Goal: Task Accomplishment & Management: Complete application form

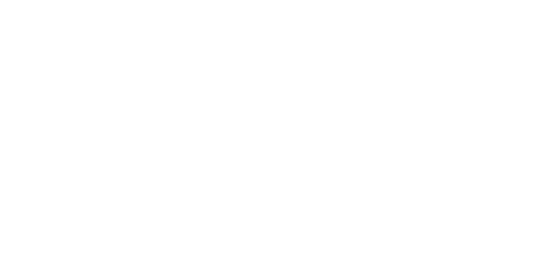
click at [0, 0] on html at bounding box center [0, 0] width 0 height 0
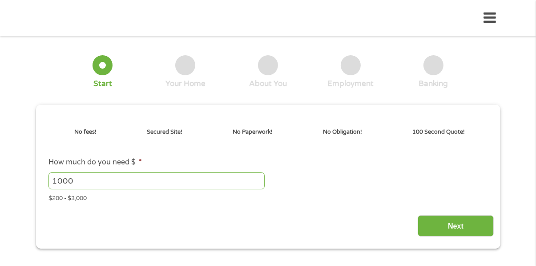
click at [437, 150] on li "No fees! Secured Site! No Paperwork! No Obligation! 100 Second Quote!" at bounding box center [264, 136] width 445 height 30
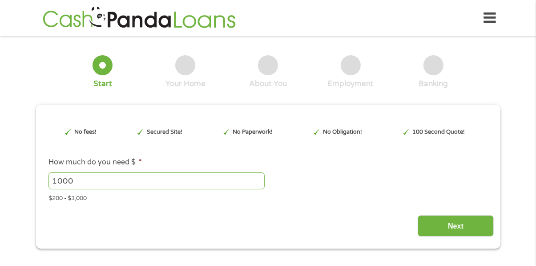
type input "EAIaIQobChMIq5KXrviVkAMVMF9HAR3DEQEaEAAYAyAAEgKoY_D_BwE"
click at [129, 178] on input "1000" at bounding box center [157, 180] width 216 height 17
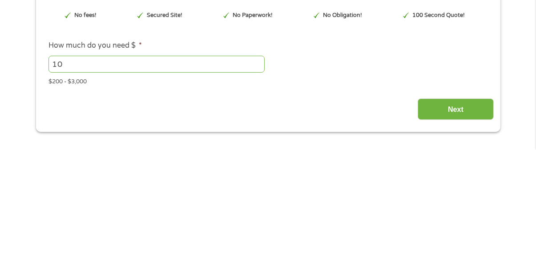
type input "1"
type input "3000"
click at [461, 227] on input "Next" at bounding box center [456, 226] width 76 height 22
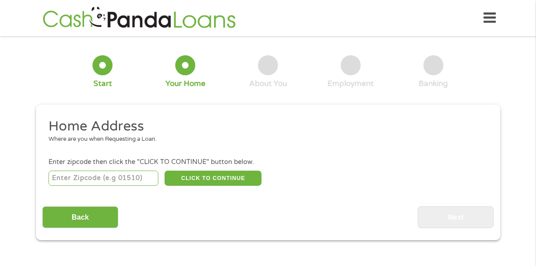
click at [92, 178] on input "number" at bounding box center [104, 177] width 110 height 15
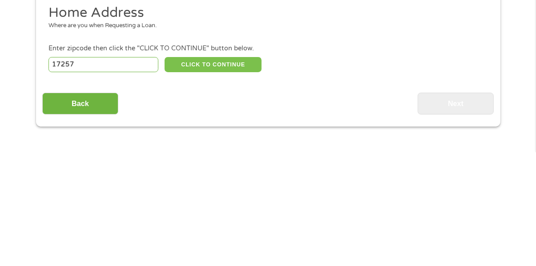
type input "17257"
click at [230, 180] on button "CLICK TO CONTINUE" at bounding box center [213, 177] width 97 height 15
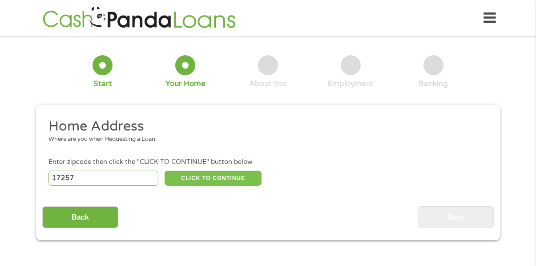
type input "17257"
type input "Shippensburg"
select select "[US_STATE]"
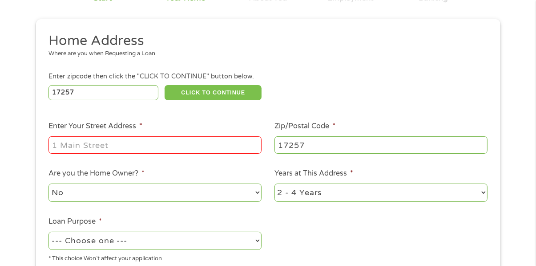
scroll to position [85, 0]
click at [92, 143] on input "Enter Your Street Address *" at bounding box center [155, 144] width 213 height 17
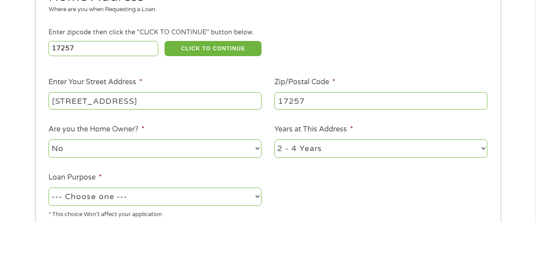
type input "[STREET_ADDRESS]"
click at [330, 199] on select "1 Year or less 1 - 2 Years 2 - 4 Years Over 4 Years" at bounding box center [381, 192] width 213 height 18
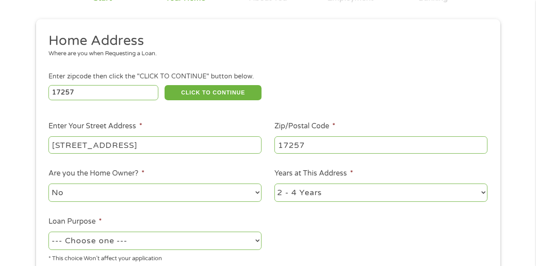
select select "12months"
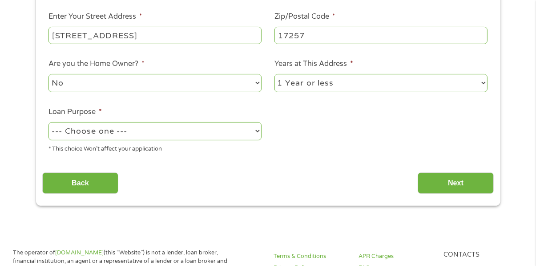
scroll to position [196, 0]
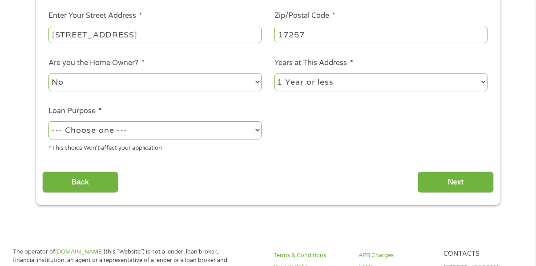
click at [258, 134] on select "--- Choose one --- Pay Bills Debt Consolidation Home Improvement Major Purchase…" at bounding box center [155, 130] width 213 height 18
select select "other"
click at [461, 184] on input "Next" at bounding box center [456, 182] width 76 height 22
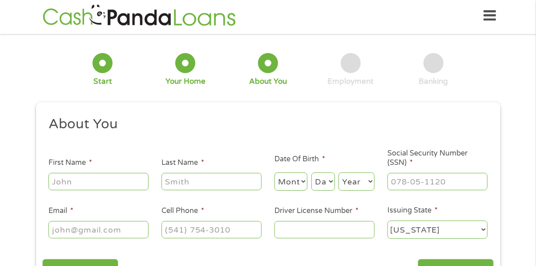
scroll to position [0, 0]
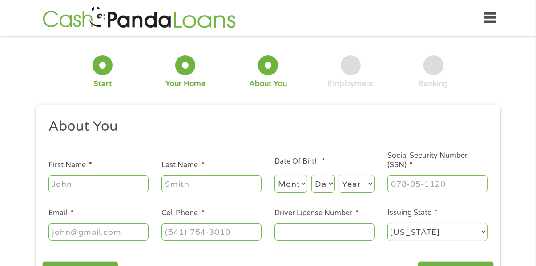
click at [76, 185] on input "First Name *" at bounding box center [99, 183] width 100 height 17
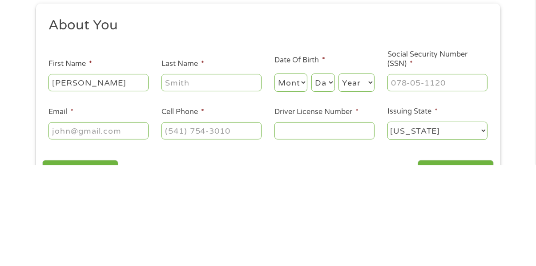
type input "[PERSON_NAME]"
click at [192, 186] on input "Last Name *" at bounding box center [212, 183] width 100 height 17
type input "[PERSON_NAME]"
click at [303, 187] on select "Month 1 2 3 4 5 6 7 8 9 10 11 12" at bounding box center [291, 183] width 33 height 18
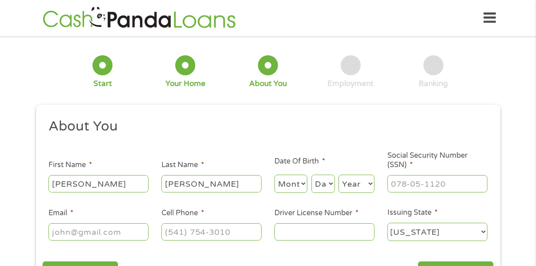
select select "6"
click at [332, 188] on select "Day 1 2 3 4 5 6 7 8 9 10 11 12 13 14 15 16 17 18 19 20 21 22 23 24 25 26 27 28 …" at bounding box center [323, 183] width 24 height 18
select select "13"
click at [361, 188] on select "Year [DATE] 2006 2005 2004 2003 2002 2001 2000 1999 1998 1997 1996 1995 1994 19…" at bounding box center [357, 183] width 36 height 18
select select "1959"
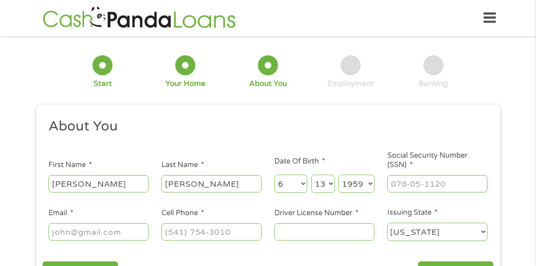
click at [402, 187] on input "Social Security Number (SSN) *" at bounding box center [438, 183] width 100 height 17
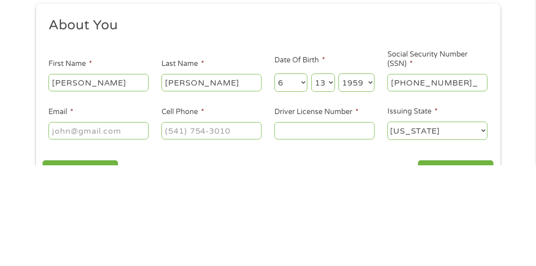
type input "192-52-0525"
click at [298, 233] on input "Driver License Number *" at bounding box center [325, 231] width 100 height 17
type input "34036623"
click at [182, 234] on input "Cell Phone *" at bounding box center [212, 231] width 100 height 17
type input "[PHONE_NUMBER]"
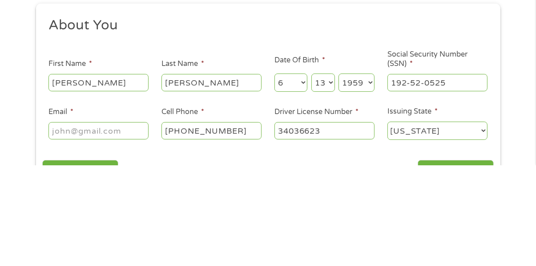
click at [72, 233] on input "Email *" at bounding box center [99, 231] width 100 height 17
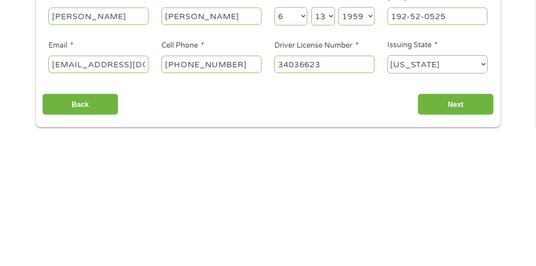
scroll to position [31, 0]
type input "[EMAIL_ADDRESS][DOMAIN_NAME]"
click at [468, 246] on input "Next" at bounding box center [456, 241] width 76 height 22
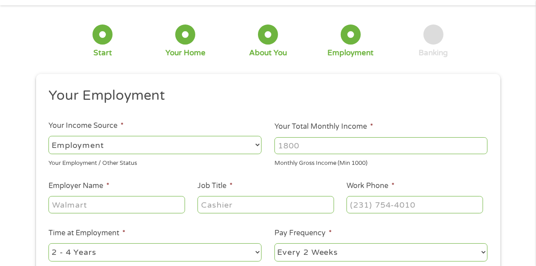
scroll to position [0, 0]
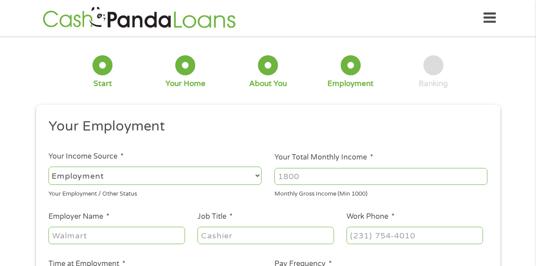
click at [261, 174] on select "--- Choose one --- Employment [DEMOGRAPHIC_DATA] Benefits" at bounding box center [155, 175] width 213 height 18
select select "benefits"
type input "Other"
type input "[PHONE_NUMBER]"
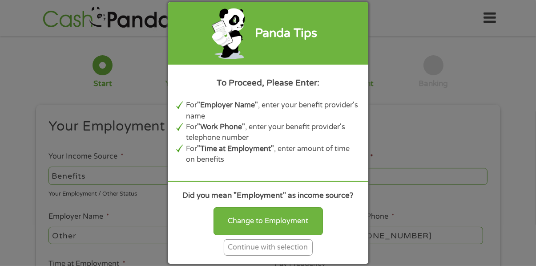
click at [291, 255] on div "Continue with selection" at bounding box center [268, 247] width 89 height 16
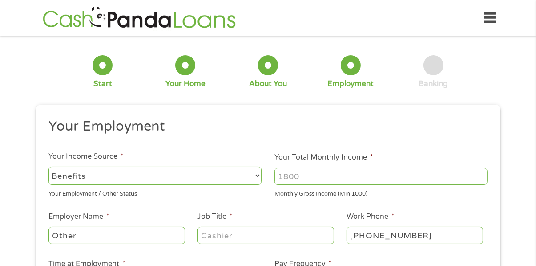
click at [306, 178] on input "Your Total Monthly Income *" at bounding box center [381, 176] width 213 height 17
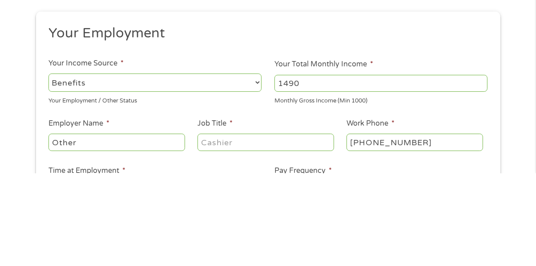
type input "1490"
click at [222, 239] on input "Job Title *" at bounding box center [266, 235] width 136 height 17
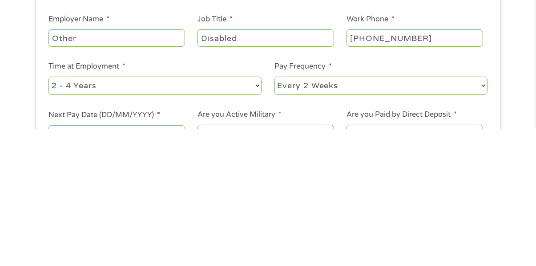
scroll to position [61, 0]
type input "Disabled"
click at [485, 224] on select "--- Choose one --- Every 2 Weeks Every Week Monthly Semi-Monthly" at bounding box center [381, 222] width 213 height 18
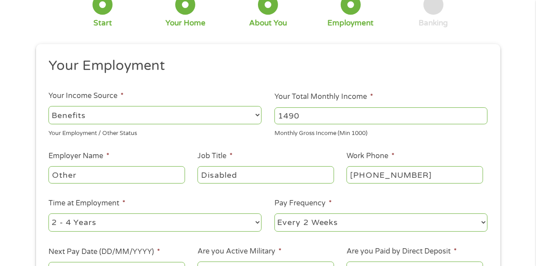
select select "monthly"
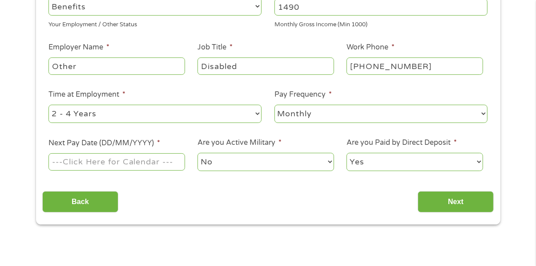
scroll to position [170, 0]
click at [166, 163] on input "Next Pay Date (DD/MM/YYYY) *" at bounding box center [117, 161] width 136 height 17
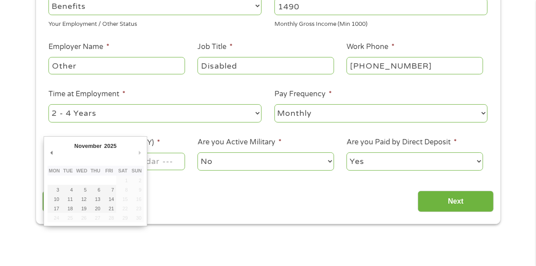
type input "[DATE]"
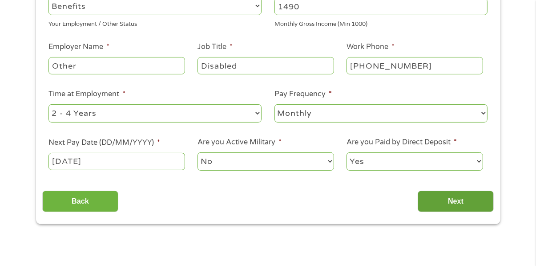
click at [462, 202] on input "Next" at bounding box center [456, 201] width 76 height 22
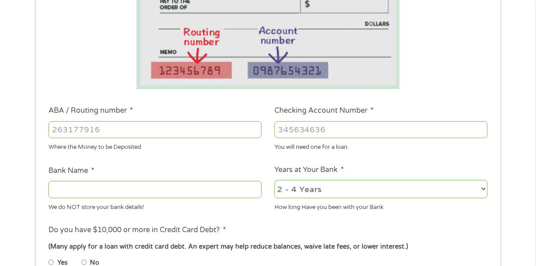
scroll to position [181, 0]
click at [66, 130] on input "ABA / Routing number *" at bounding box center [155, 129] width 213 height 17
type input "231379979"
type input "PATRIOT FEDERAL CREDIT UNION"
type input "231379979"
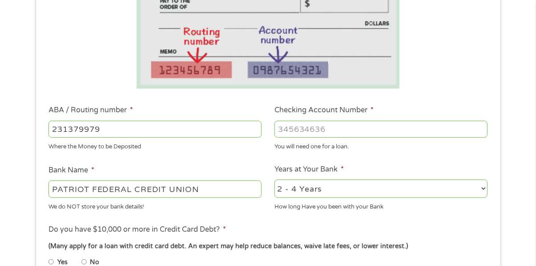
click at [302, 133] on input "Checking Account Number *" at bounding box center [381, 129] width 213 height 17
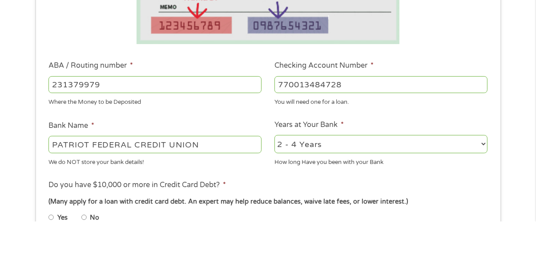
type input "770013484728"
click at [330, 190] on select "2 - 4 Years 6 - 12 Months 1 - 2 Years Over 4 Years" at bounding box center [381, 188] width 213 height 18
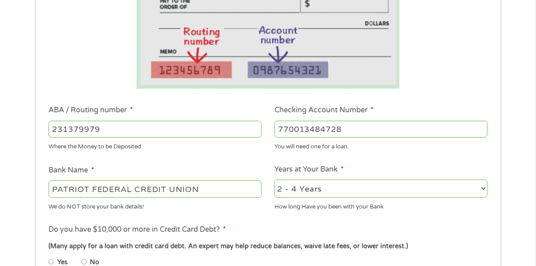
select select "12months"
click at [347, 192] on select "2 - 4 Years 6 - 12 Months 1 - 2 Years Over 4 Years" at bounding box center [381, 188] width 213 height 18
click at [346, 192] on select "2 - 4 Years 6 - 12 Months 1 - 2 Years Over 4 Years" at bounding box center [381, 188] width 213 height 18
click at [460, 235] on li "Do you have $10,000 or more in Credit Card Debt? * (Many apply for a loan with …" at bounding box center [268, 249] width 452 height 50
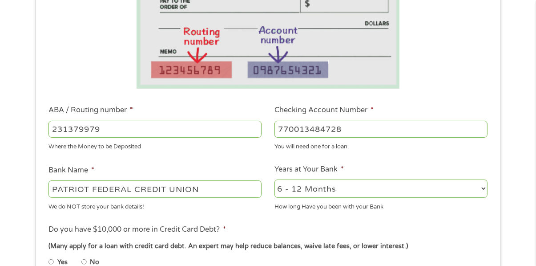
click at [302, 191] on select "2 - 4 Years 6 - 12 Months 1 - 2 Years Over 4 Years" at bounding box center [381, 188] width 213 height 18
click at [302, 192] on select "2 - 4 Years 6 - 12 Months 1 - 2 Years Over 4 Years" at bounding box center [381, 188] width 213 height 18
click at [293, 192] on select "2 - 4 Years 6 - 12 Months 1 - 2 Years Over 4 Years" at bounding box center [381, 188] width 213 height 18
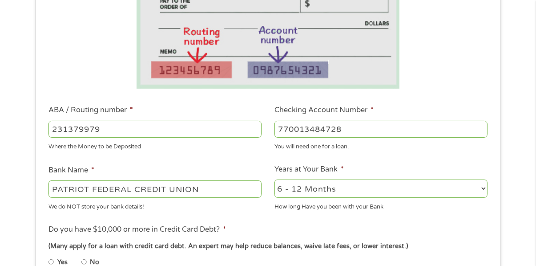
click at [478, 234] on li "Do you have $10,000 or more in Credit Card Debt? * (Many apply for a loan with …" at bounding box center [268, 249] width 452 height 50
click at [341, 196] on select "2 - 4 Years 6 - 12 Months 1 - 2 Years Over 4 Years" at bounding box center [381, 188] width 213 height 18
click at [344, 192] on select "2 - 4 Years 6 - 12 Months 1 - 2 Years Over 4 Years" at bounding box center [381, 188] width 213 height 18
click at [288, 190] on select "2 - 4 Years 6 - 12 Months 1 - 2 Years Over 4 Years" at bounding box center [381, 188] width 213 height 18
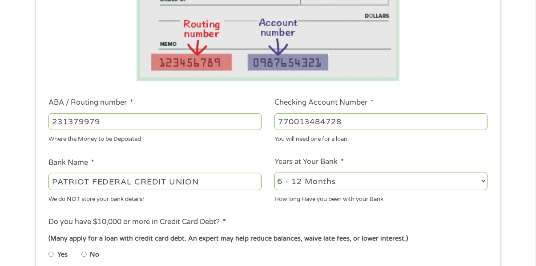
scroll to position [189, 0]
click at [350, 182] on select "2 - 4 Years 6 - 12 Months 1 - 2 Years Over 4 Years" at bounding box center [381, 180] width 213 height 18
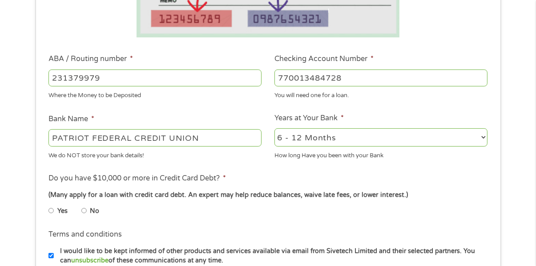
scroll to position [232, 0]
click at [94, 211] on label "No" at bounding box center [94, 211] width 9 height 10
click at [87, 211] on input "No" at bounding box center [83, 210] width 5 height 14
radio input "true"
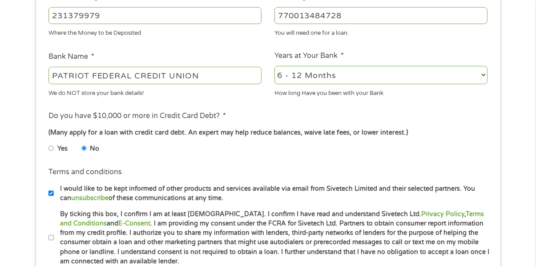
scroll to position [295, 0]
click at [61, 236] on label "By ticking this box, I confirm I am at least [DEMOGRAPHIC_DATA]. I confirm I ha…" at bounding box center [272, 237] width 437 height 57
click at [54, 236] on input "By ticking this box, I confirm I am at least [DEMOGRAPHIC_DATA]. I confirm I ha…" at bounding box center [51, 238] width 5 height 14
checkbox input "true"
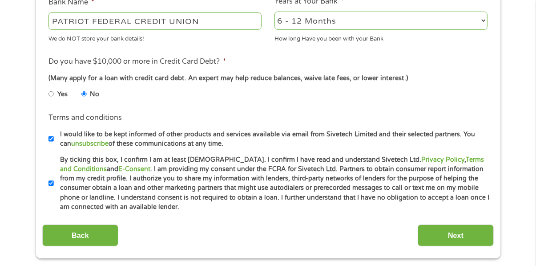
scroll to position [349, 0]
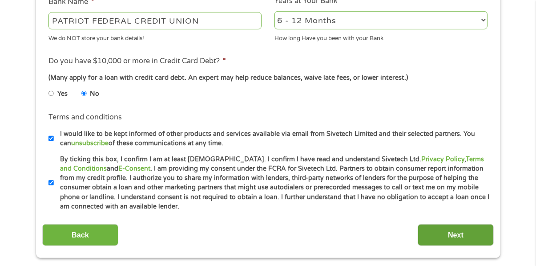
click at [462, 237] on input "Next" at bounding box center [456, 235] width 76 height 22
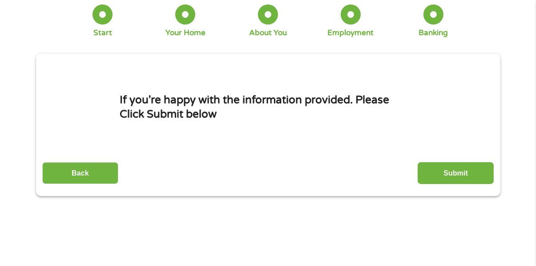
scroll to position [0, 0]
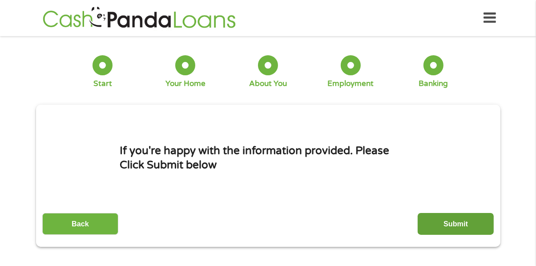
click at [464, 227] on input "Submit" at bounding box center [456, 224] width 76 height 22
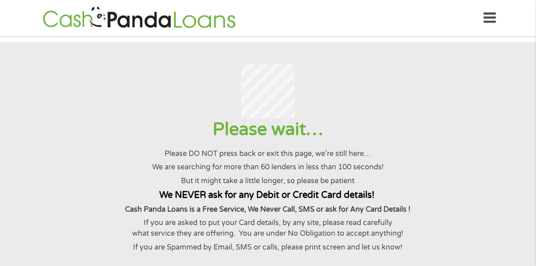
click at [410, 152] on div "Please wait… Please DO NOT press back or exit this page, we’re still here… We a…" at bounding box center [268, 185] width 514 height 134
click at [370, 131] on h1 "Please wait…" at bounding box center [268, 129] width 514 height 23
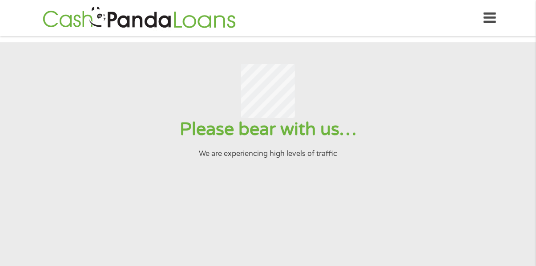
click at [389, 141] on h1 "Please bear with us…" at bounding box center [268, 129] width 514 height 23
